Goal: Transaction & Acquisition: Purchase product/service

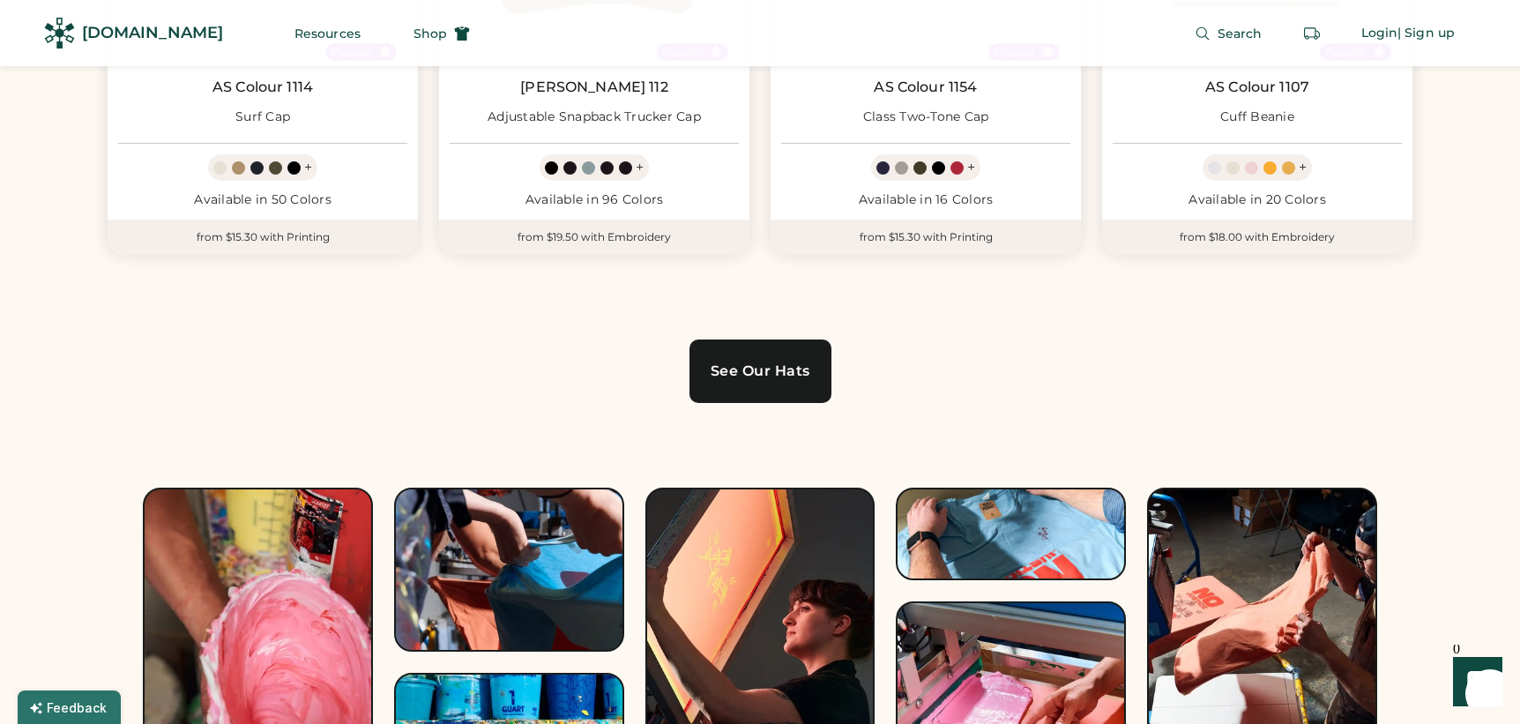
scroll to position [1231, 0]
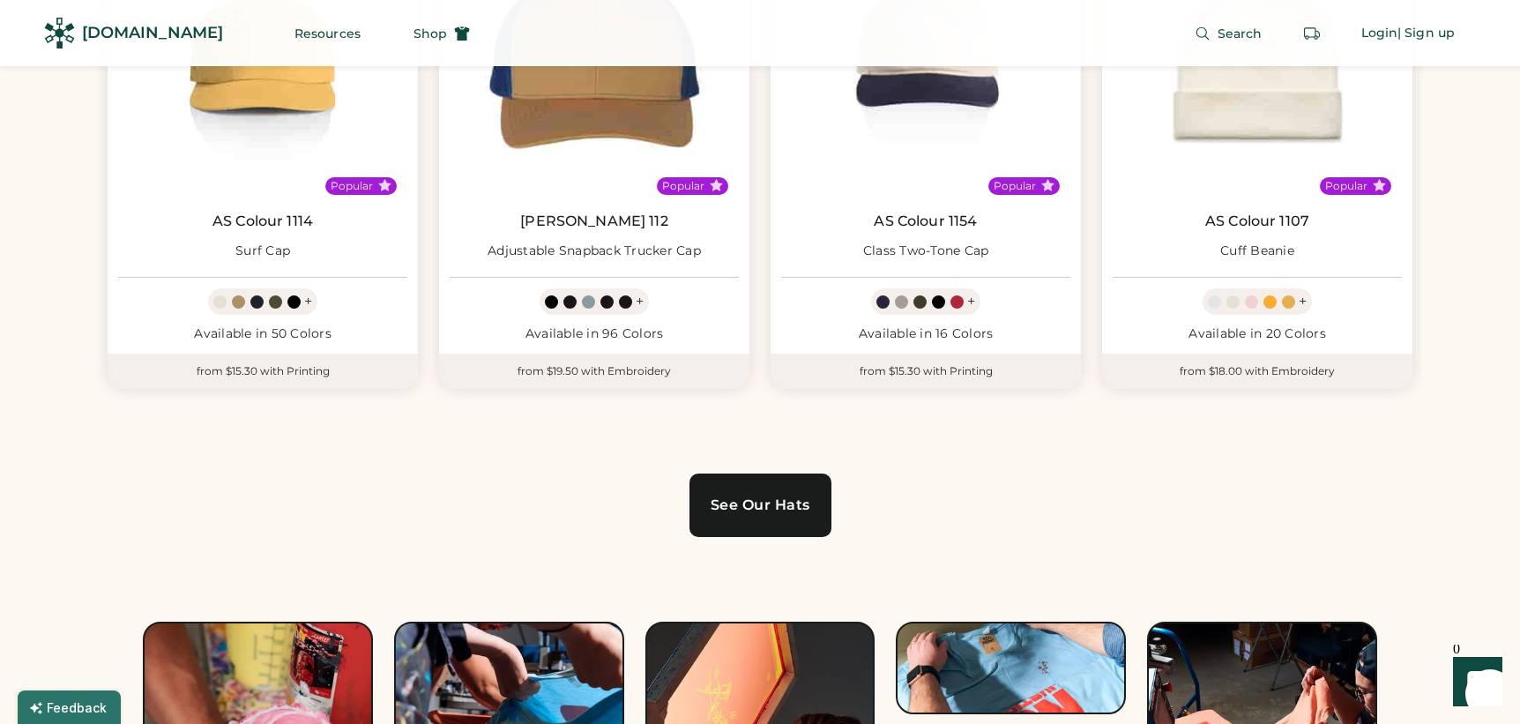
click at [784, 501] on div "See Our Hats" at bounding box center [761, 505] width 100 height 14
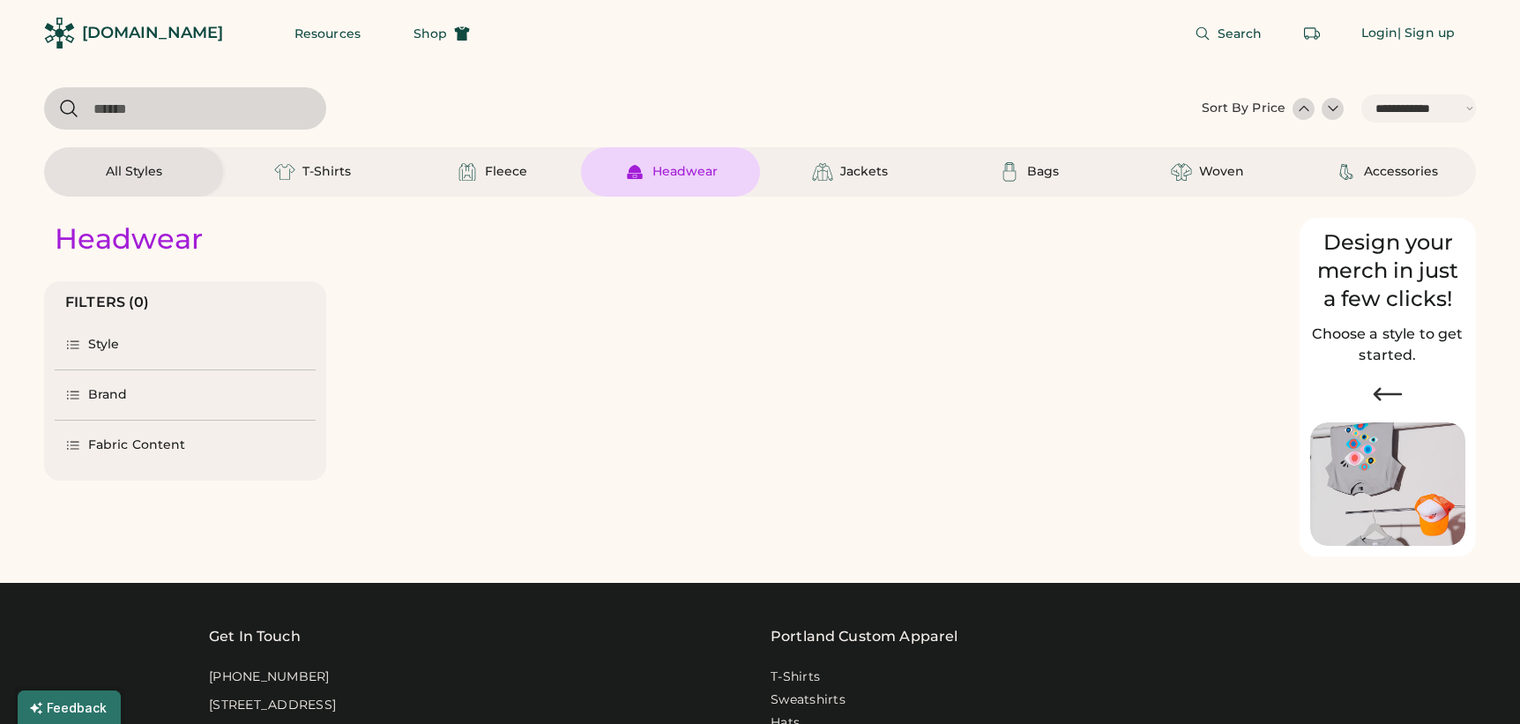
select select "*****"
select select "*"
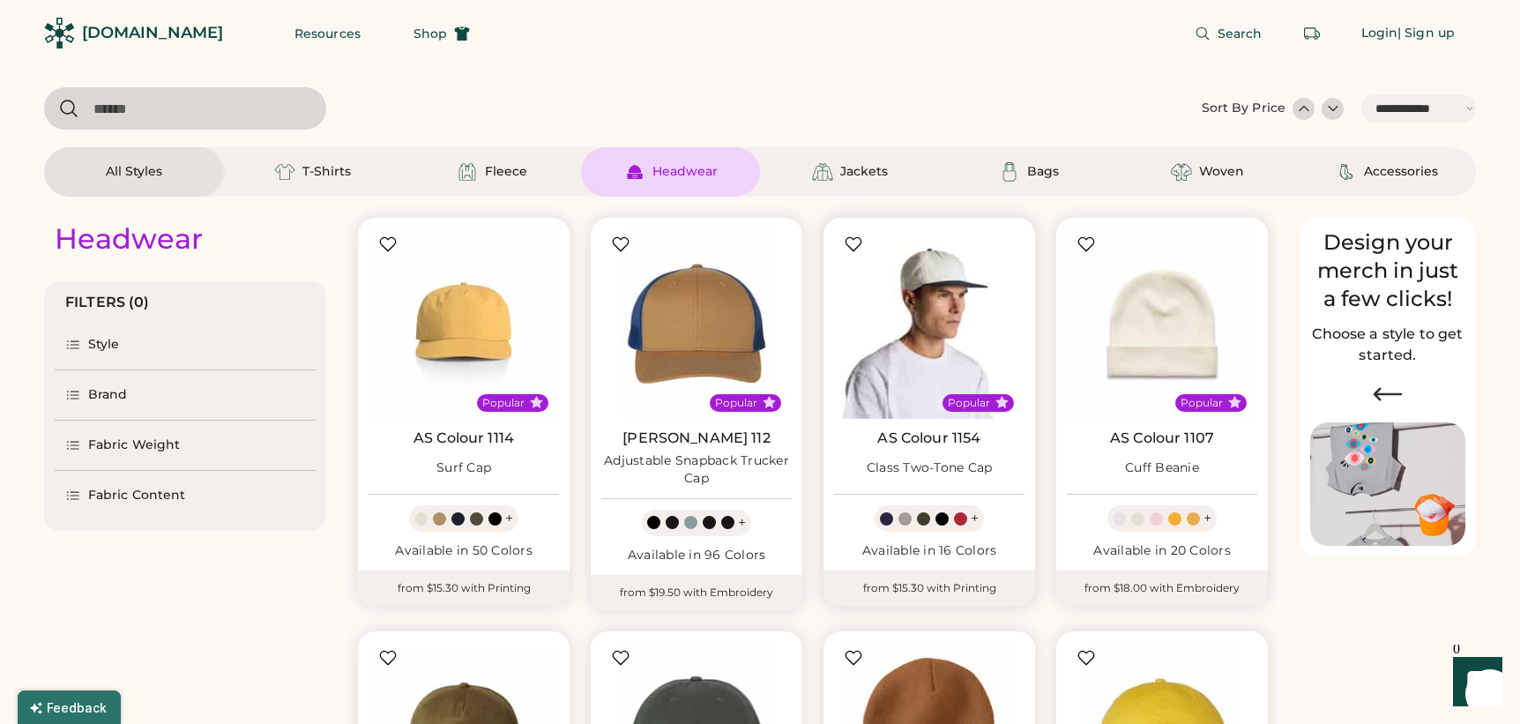
scroll to position [280, 0]
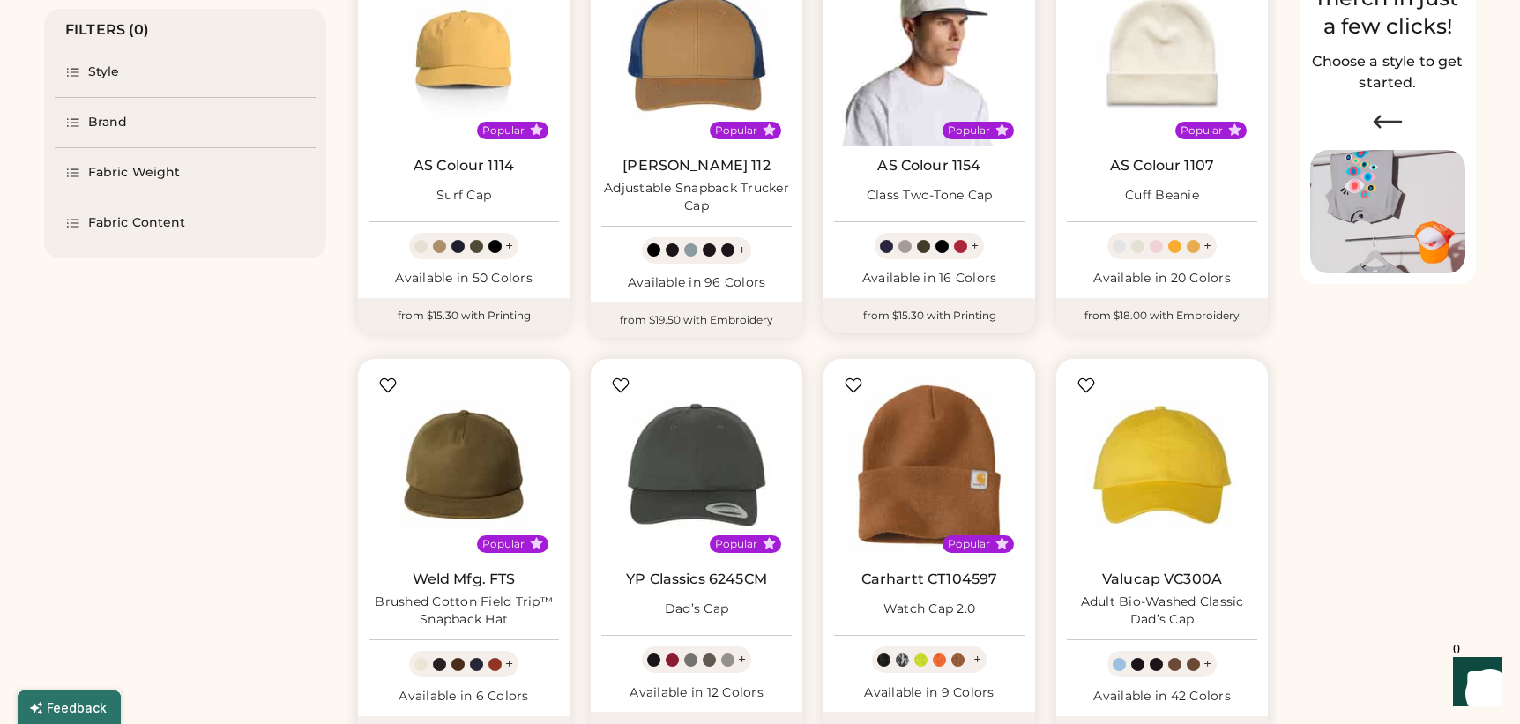
select select "*****"
select select "*"
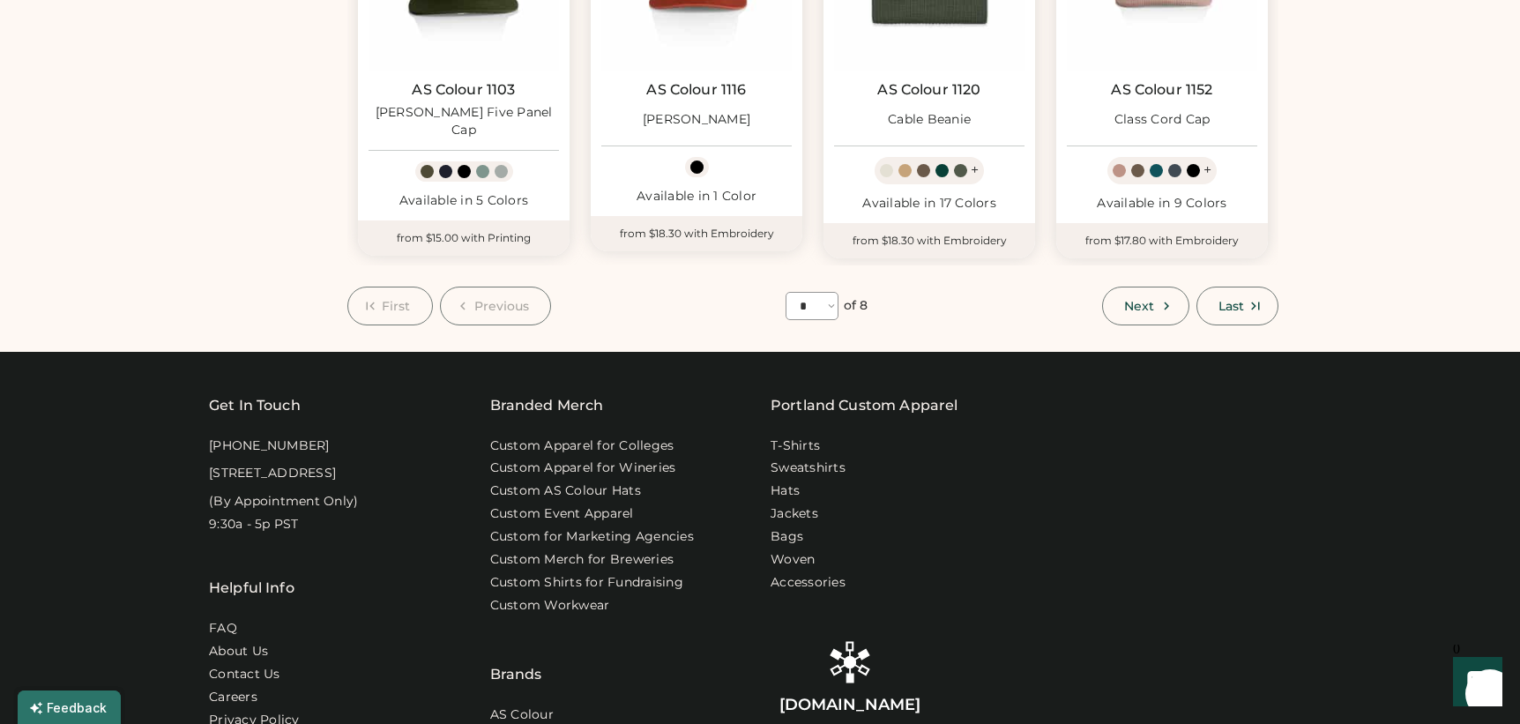
scroll to position [1165, 0]
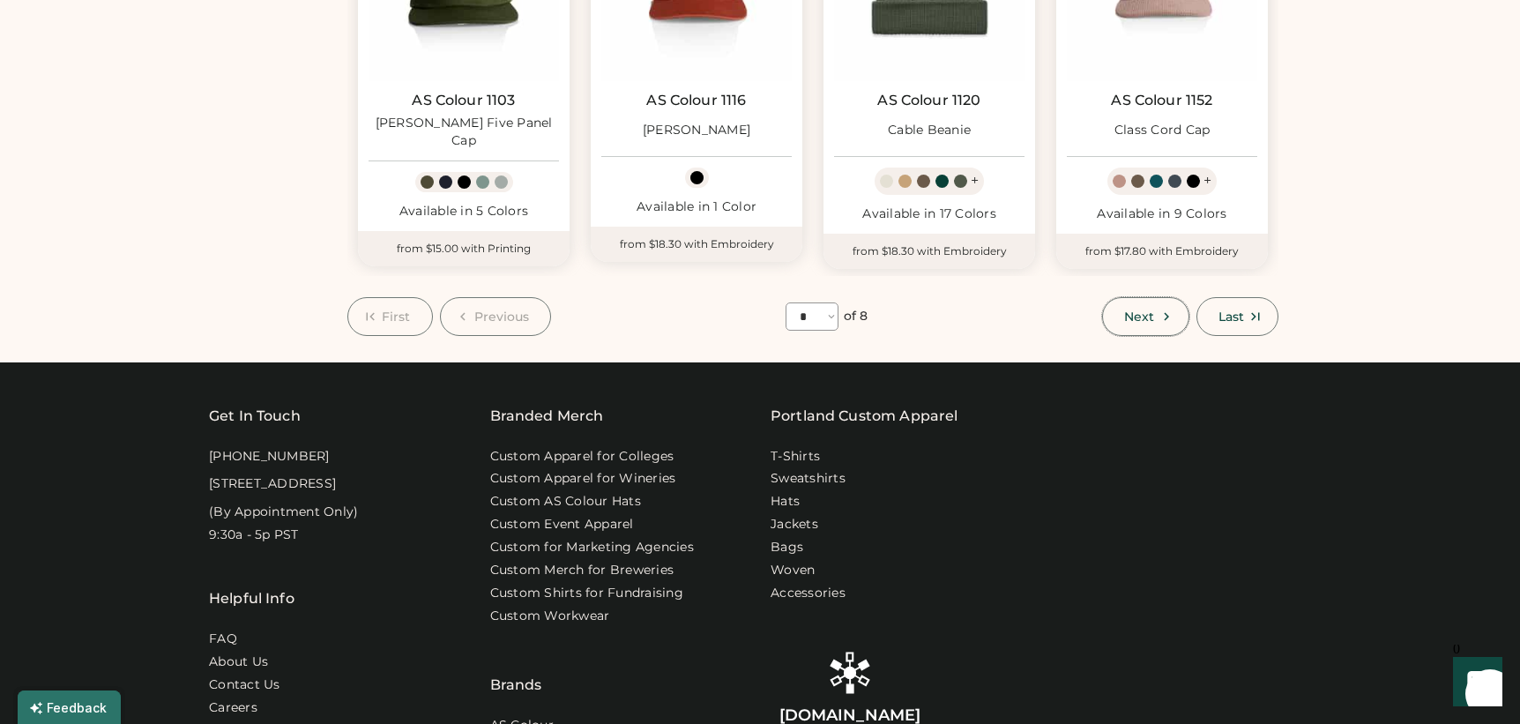
click at [1143, 319] on span "Next" at bounding box center [1139, 316] width 30 height 12
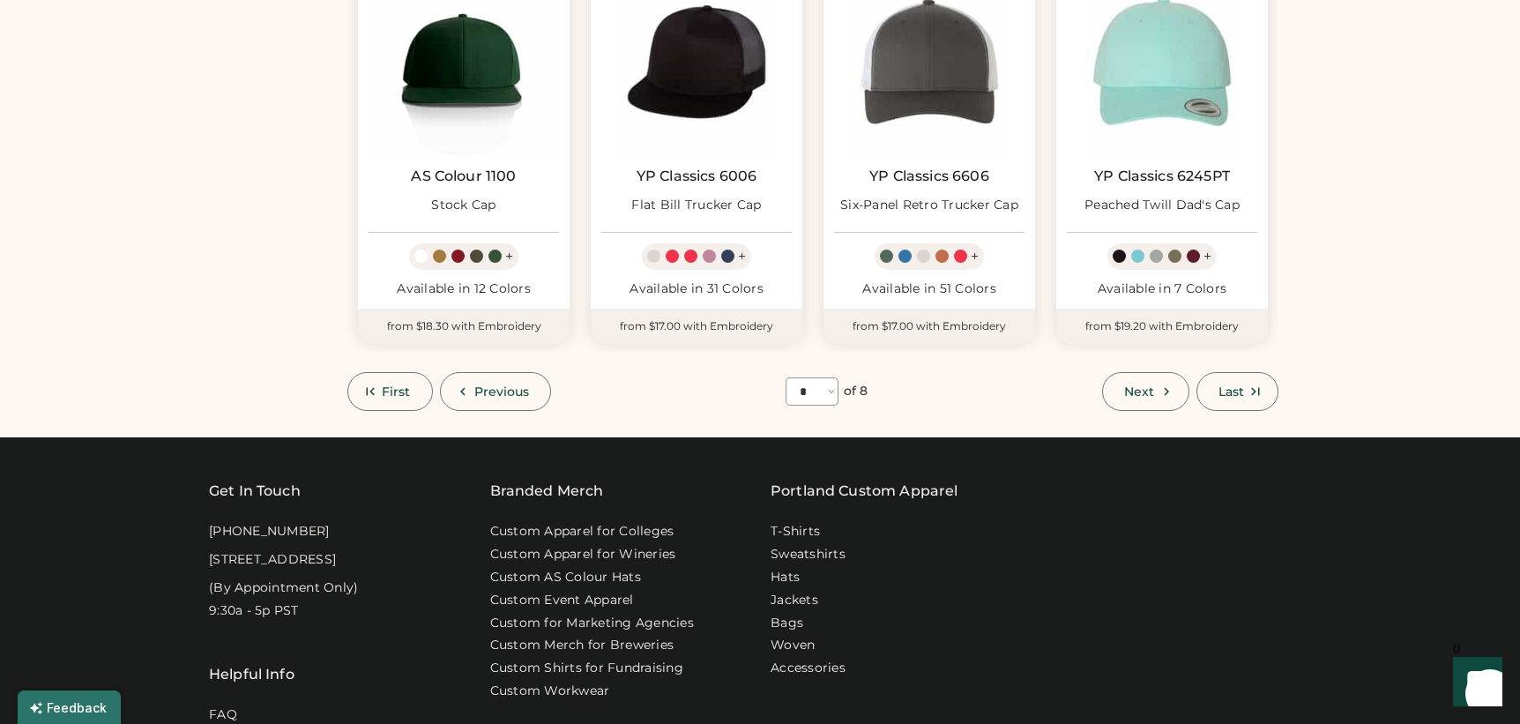
scroll to position [1109, 0]
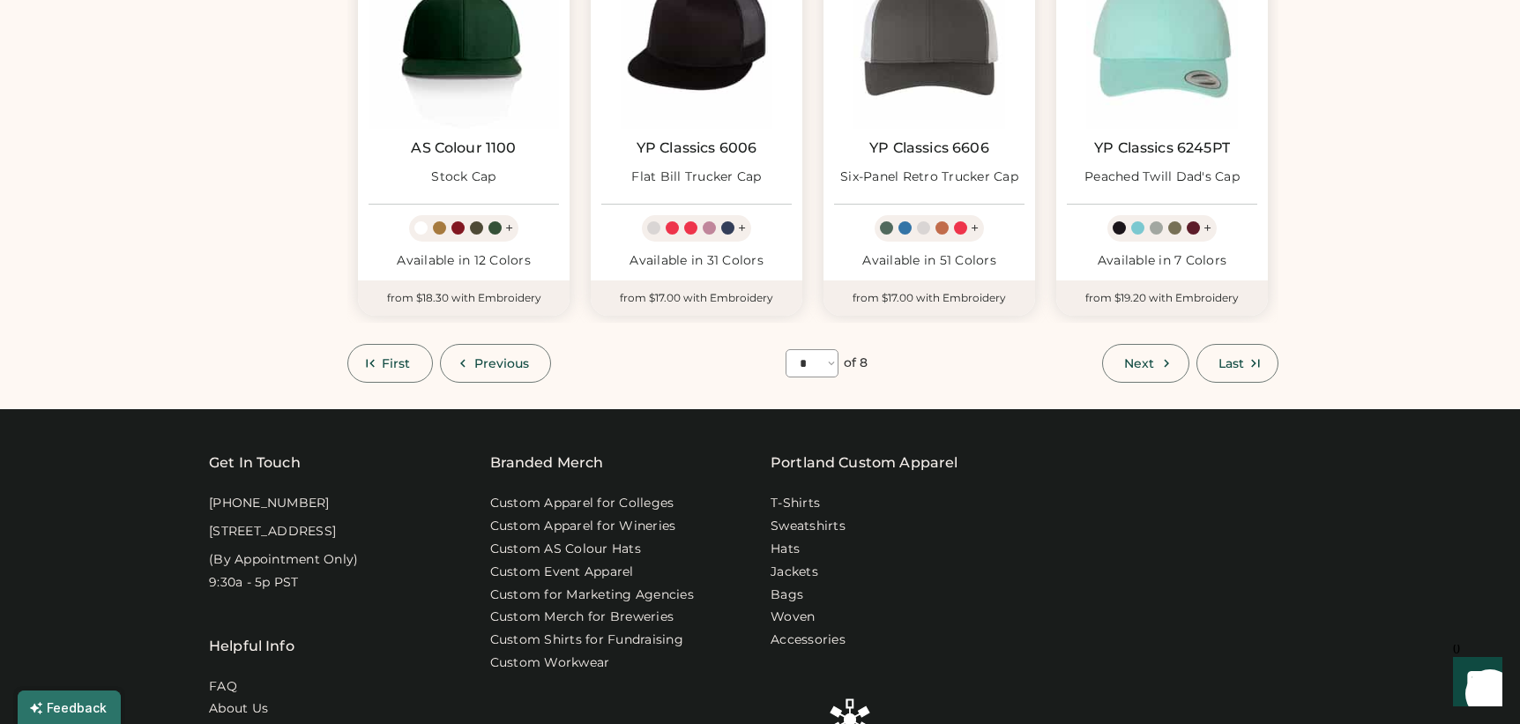
click at [1159, 367] on icon at bounding box center [1167, 363] width 16 height 16
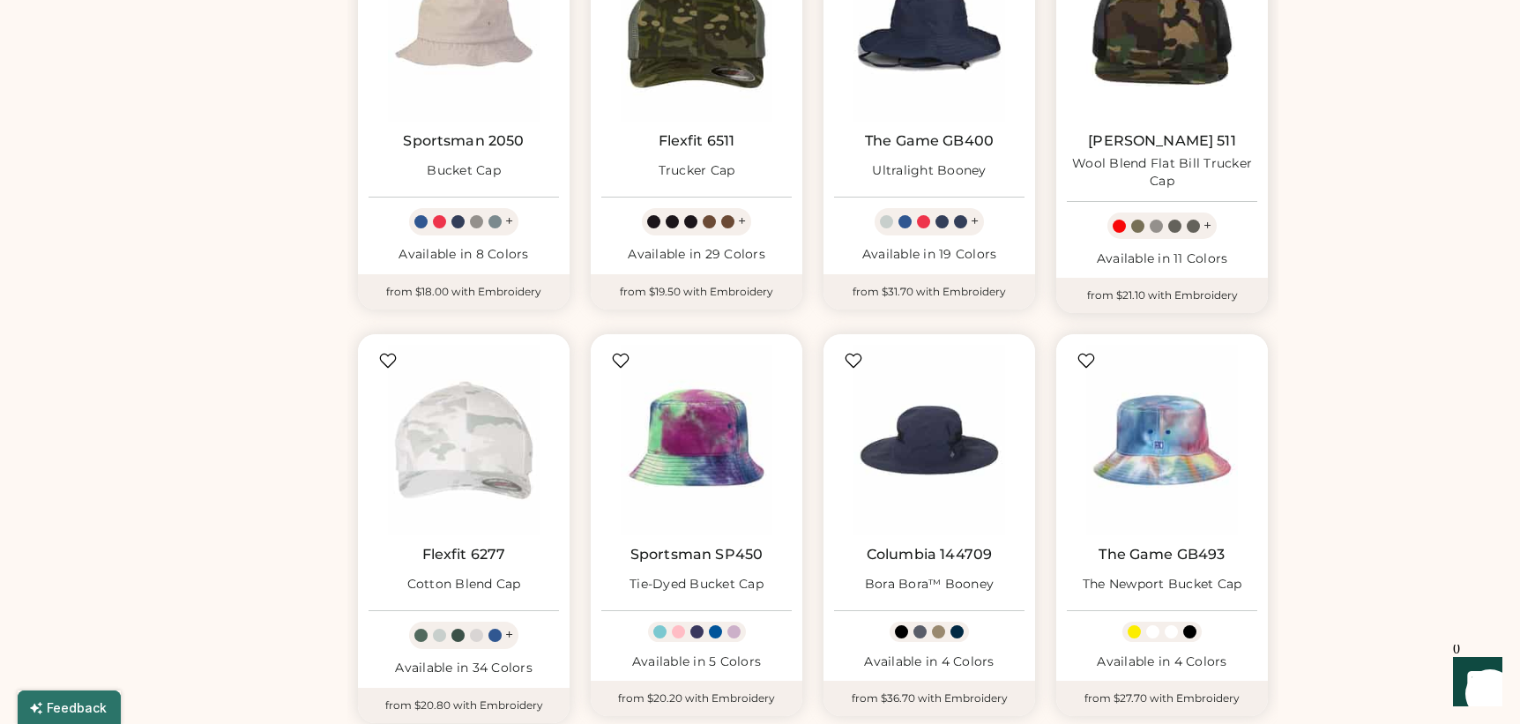
scroll to position [1256, 0]
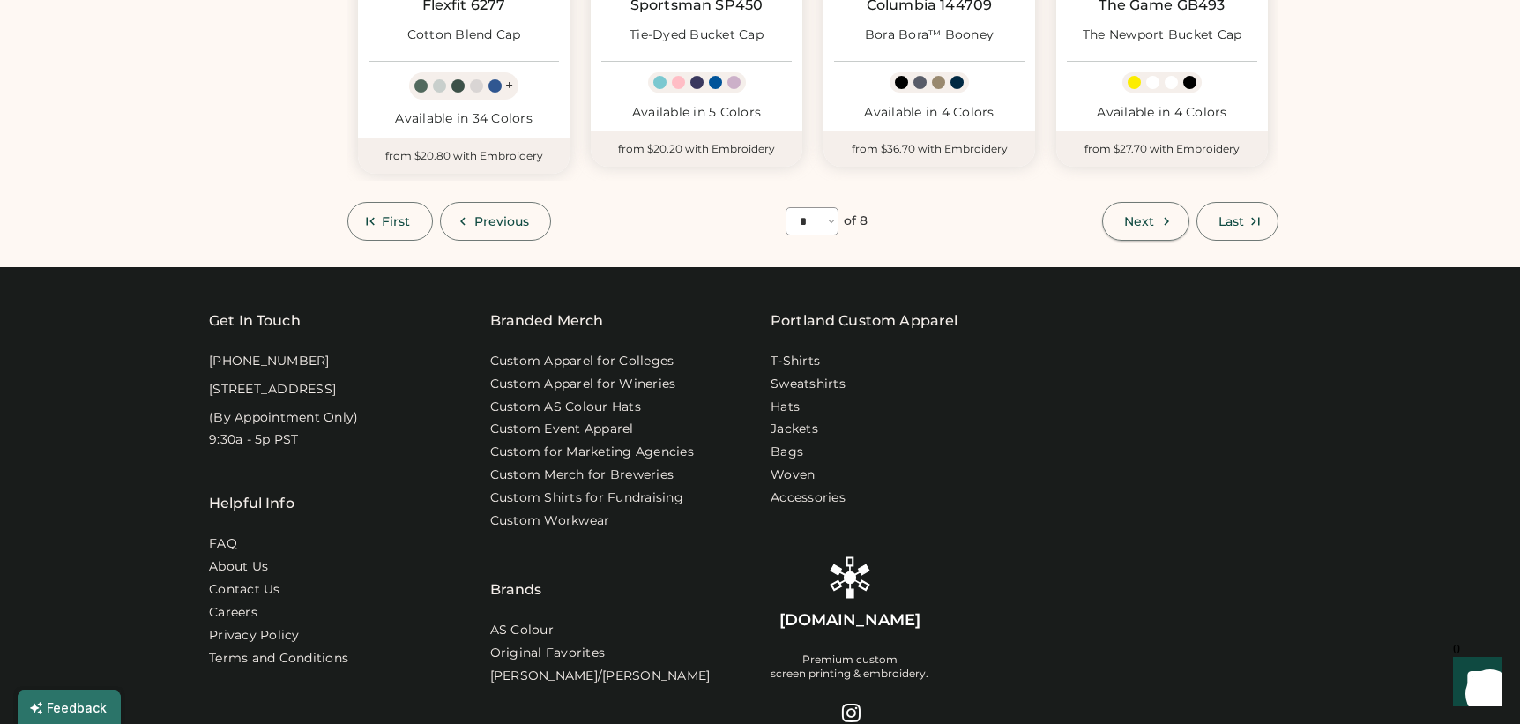
click at [1142, 225] on span "Next" at bounding box center [1139, 221] width 30 height 12
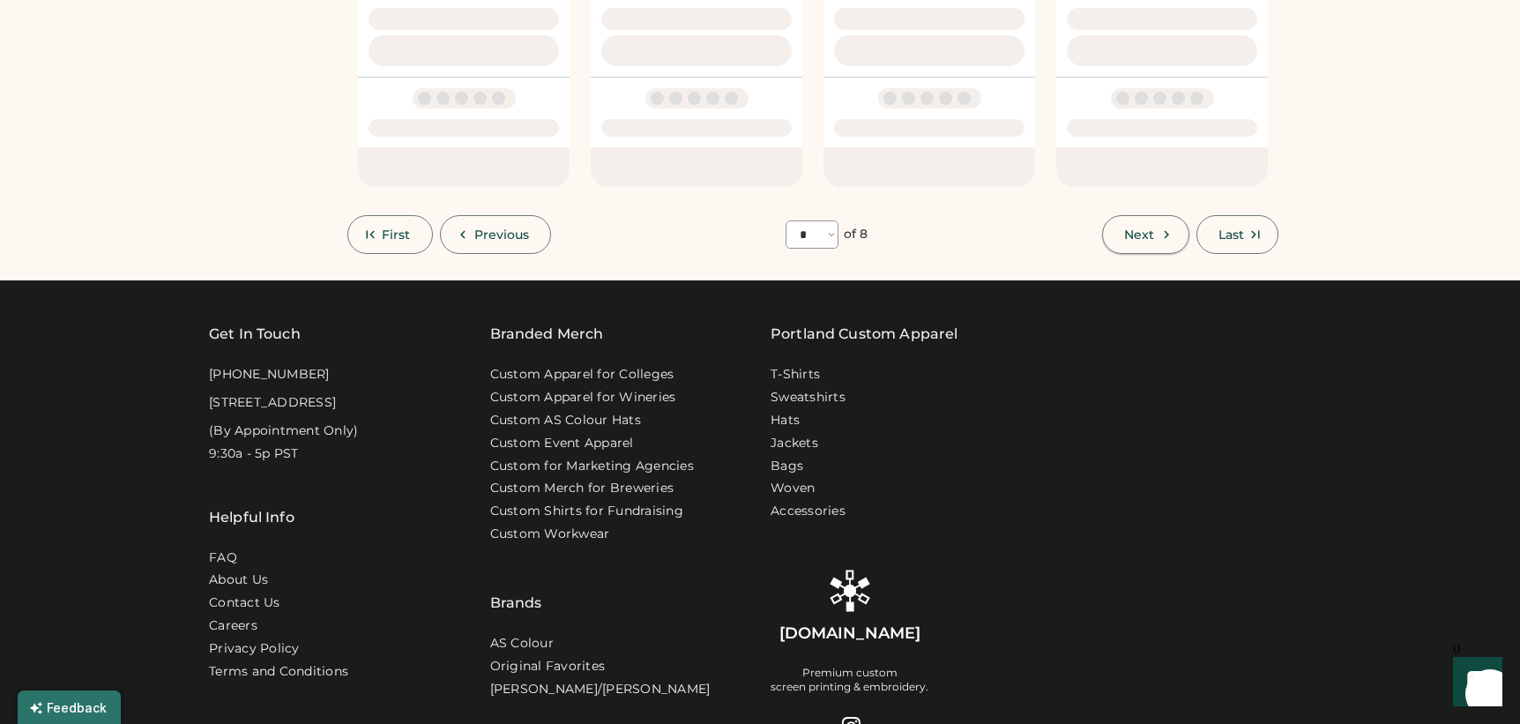
select select "*"
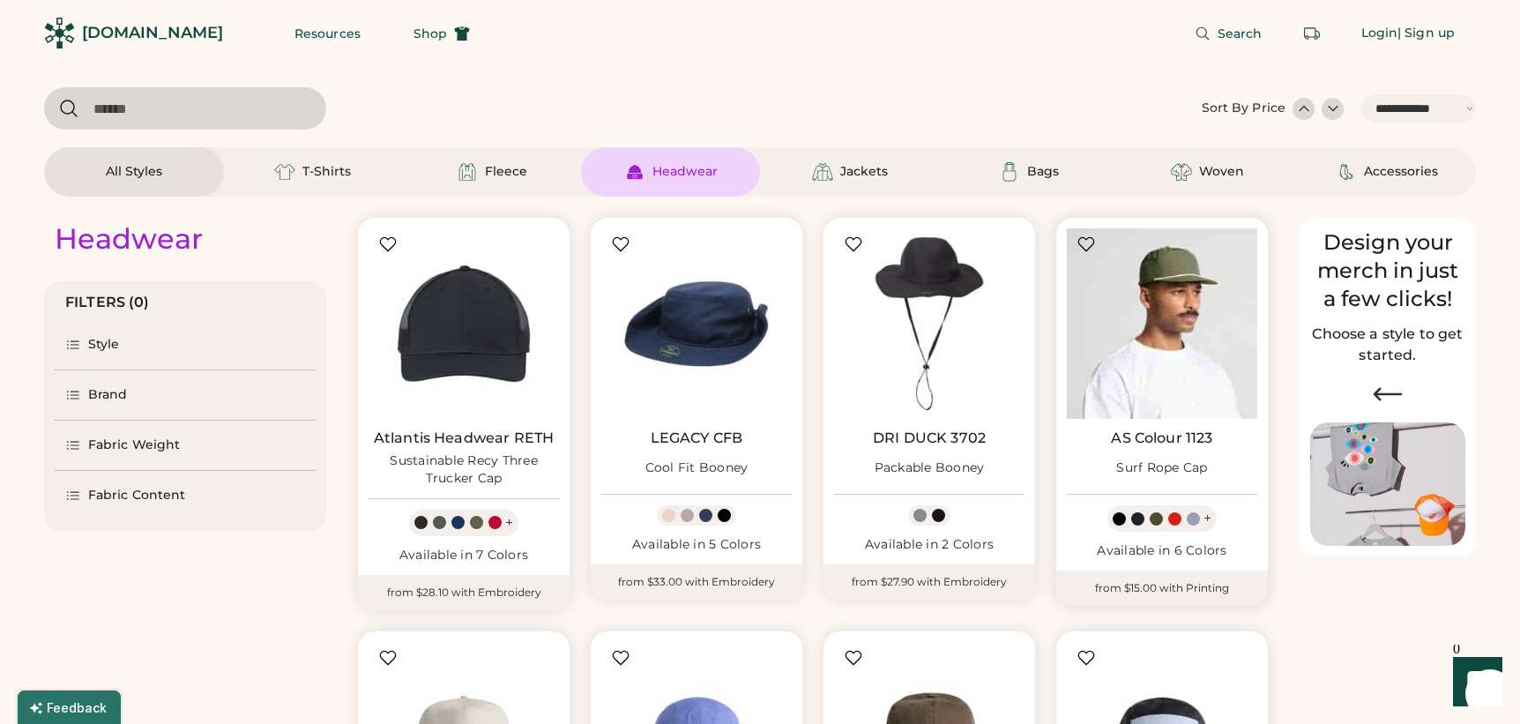
click at [1175, 302] on img at bounding box center [1162, 323] width 190 height 190
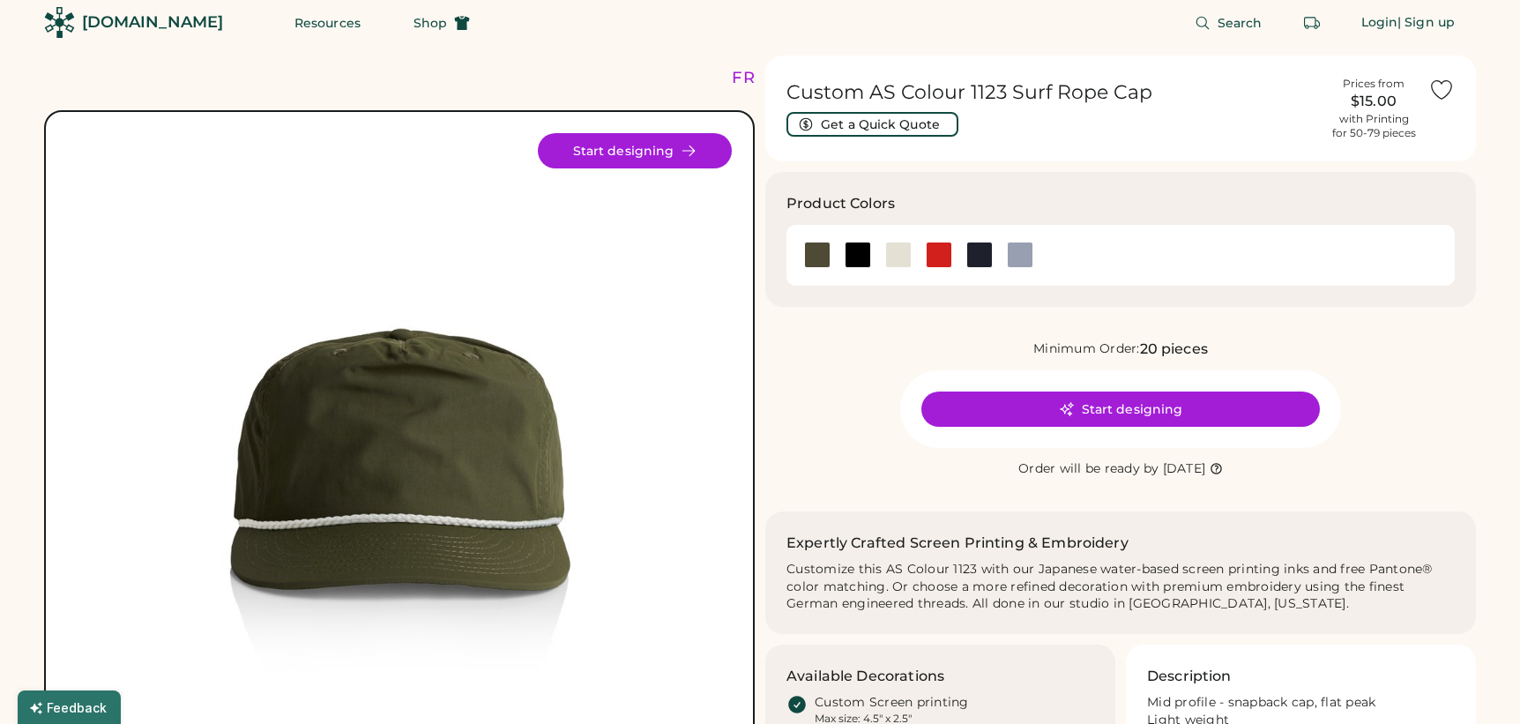
scroll to position [29, 0]
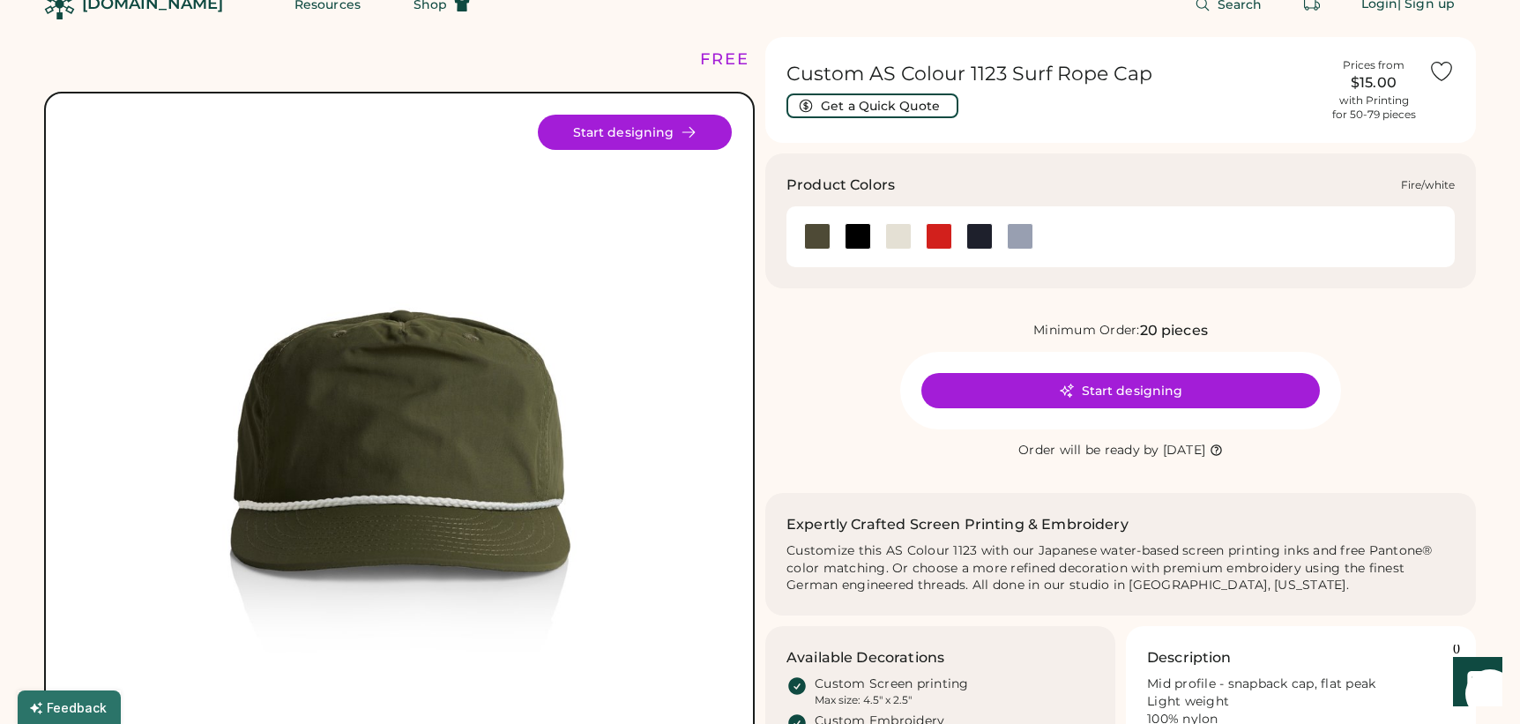
click at [936, 234] on div at bounding box center [939, 236] width 26 height 26
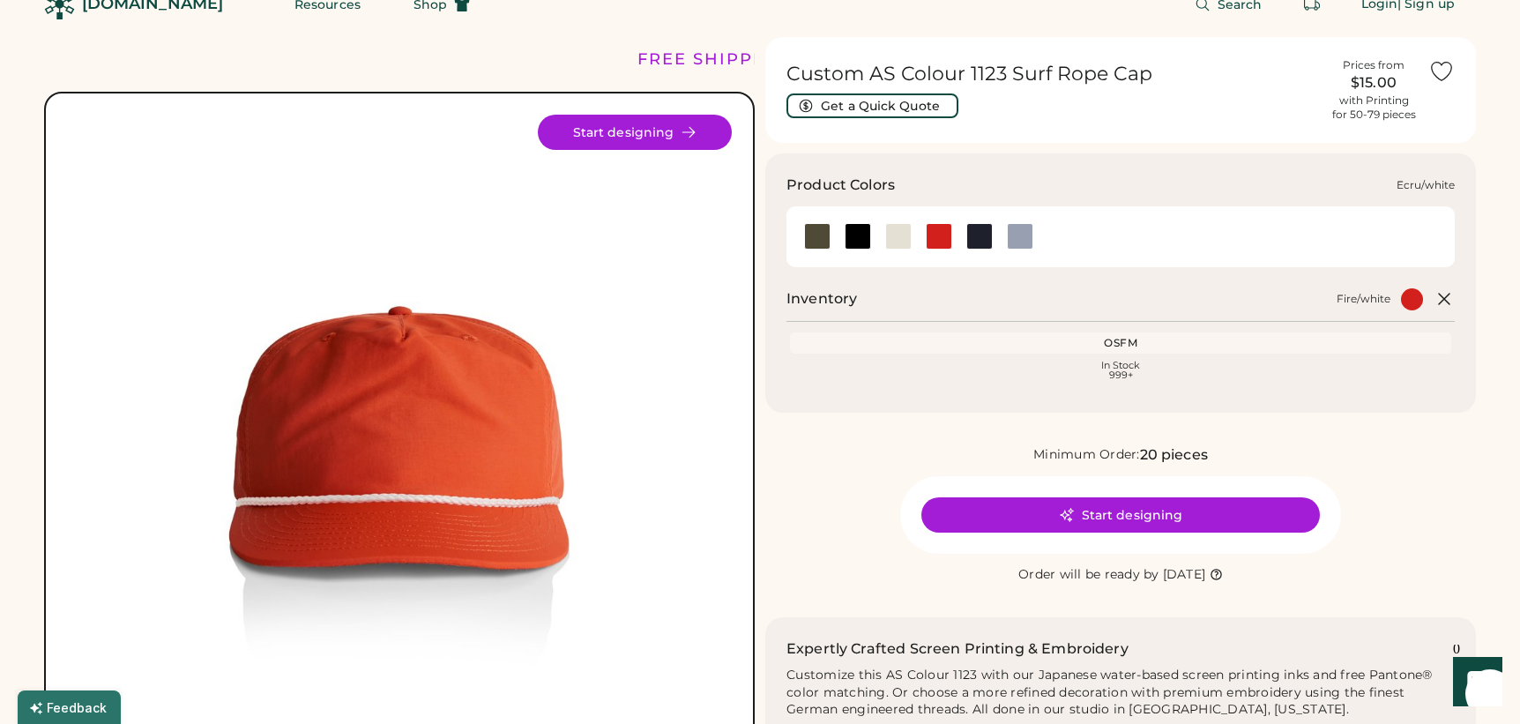
click at [908, 240] on div at bounding box center [898, 236] width 26 height 26
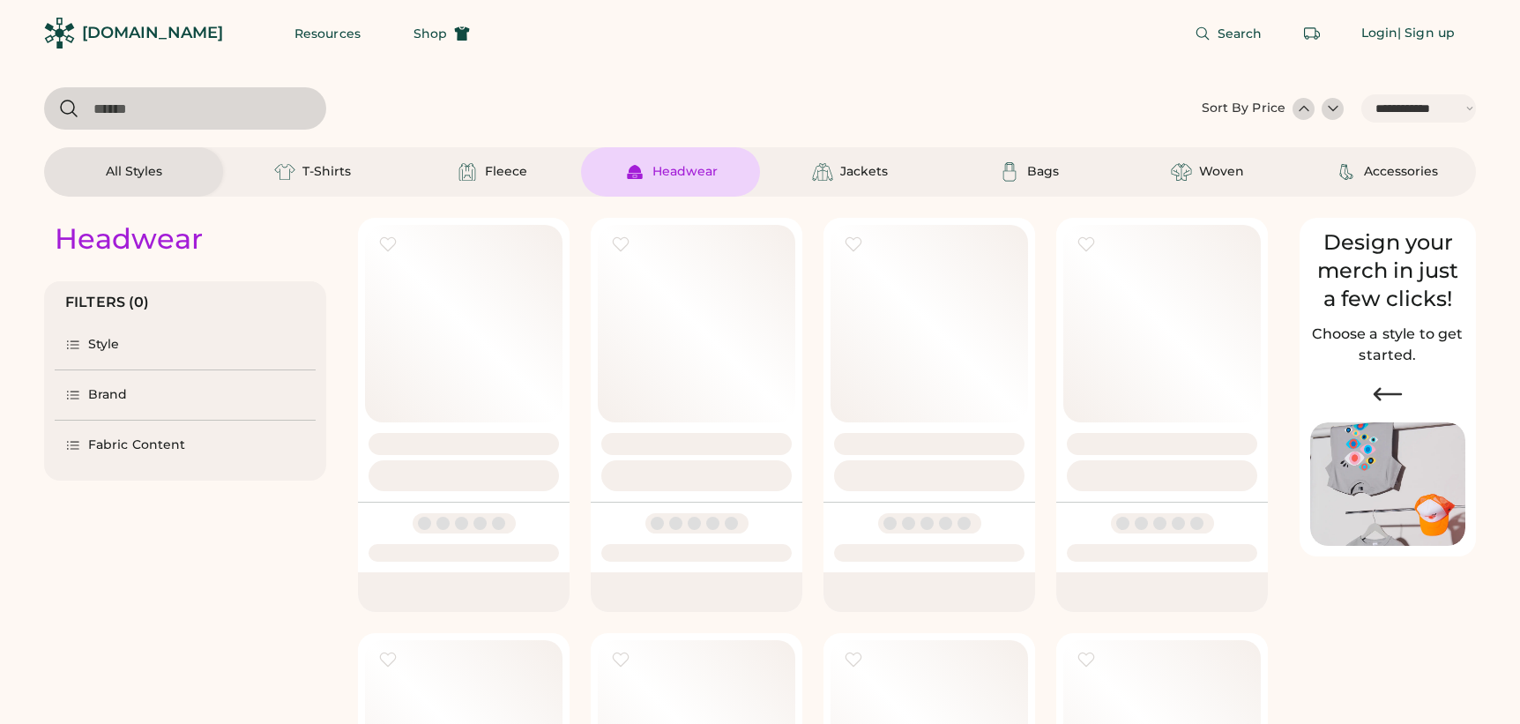
select select "*****"
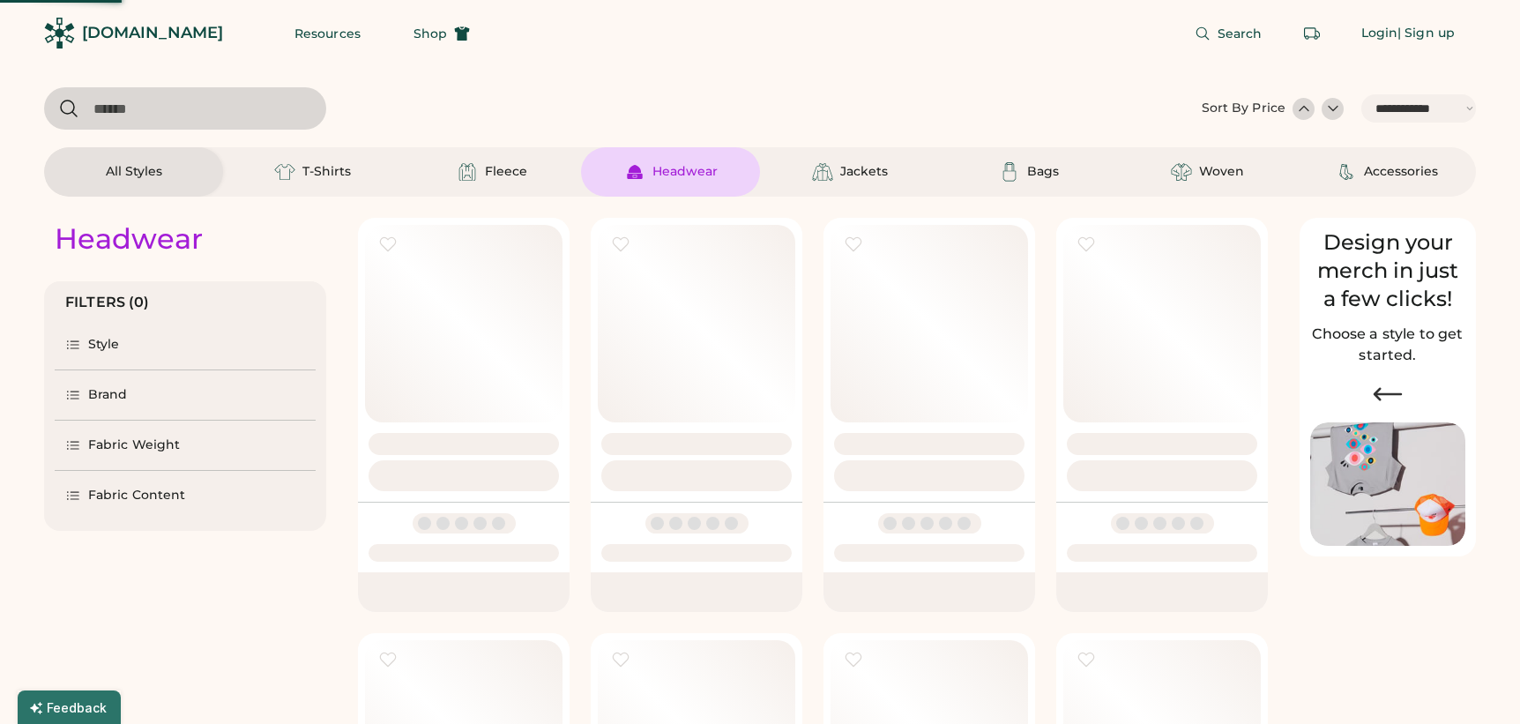
select select "*"
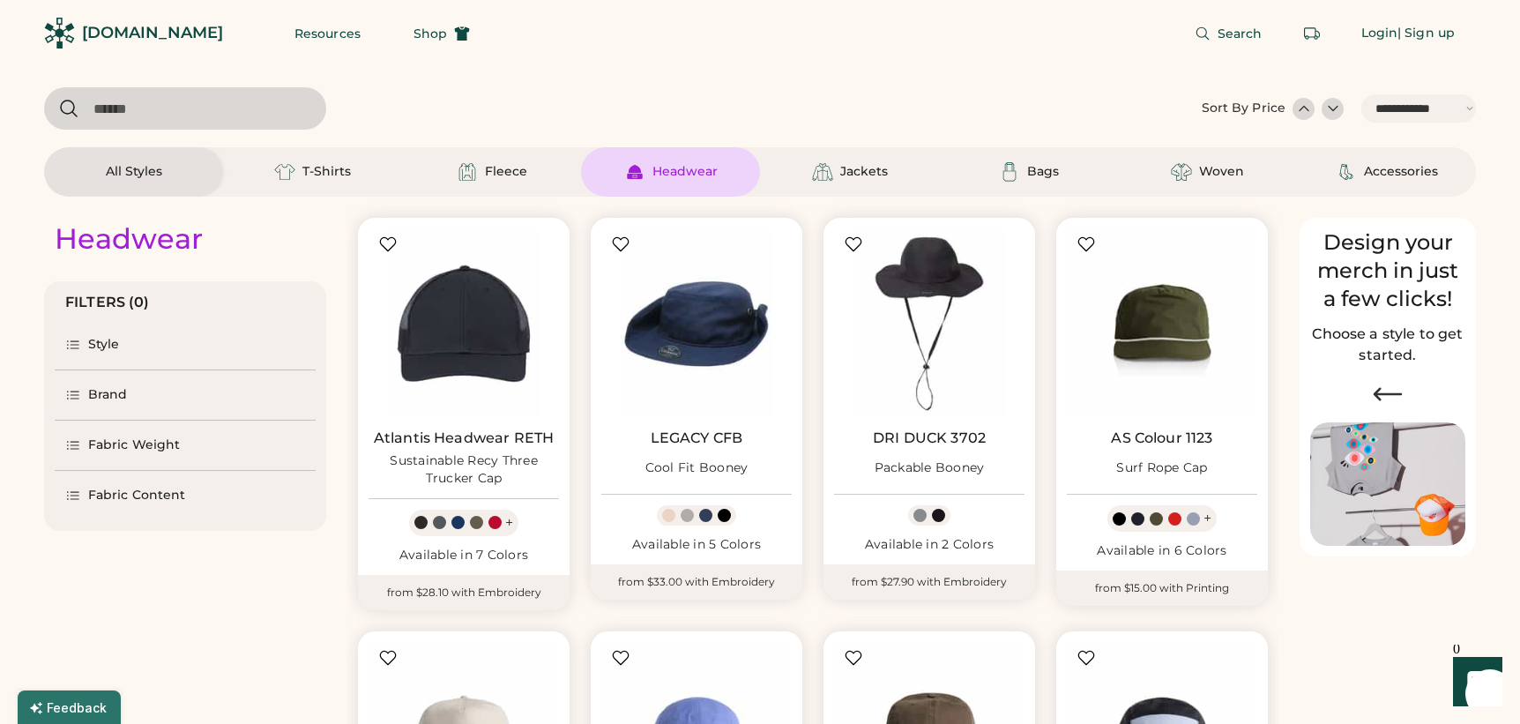
click at [128, 29] on div "[DOMAIN_NAME]" at bounding box center [152, 33] width 141 height 22
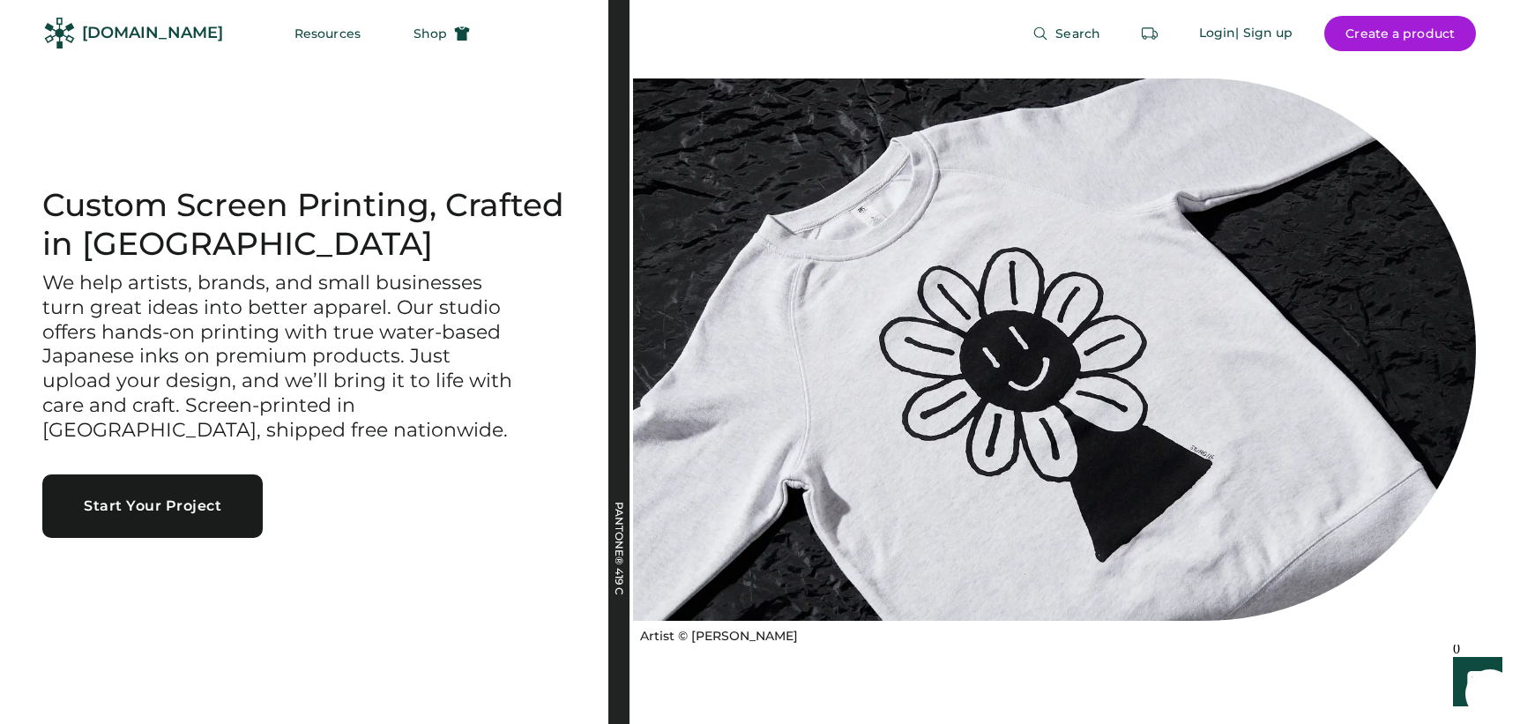
click at [143, 34] on div "[DOMAIN_NAME]" at bounding box center [152, 33] width 141 height 22
click at [101, 31] on div "[DOMAIN_NAME]" at bounding box center [152, 33] width 141 height 22
